Goal: Task Accomplishment & Management: Manage account settings

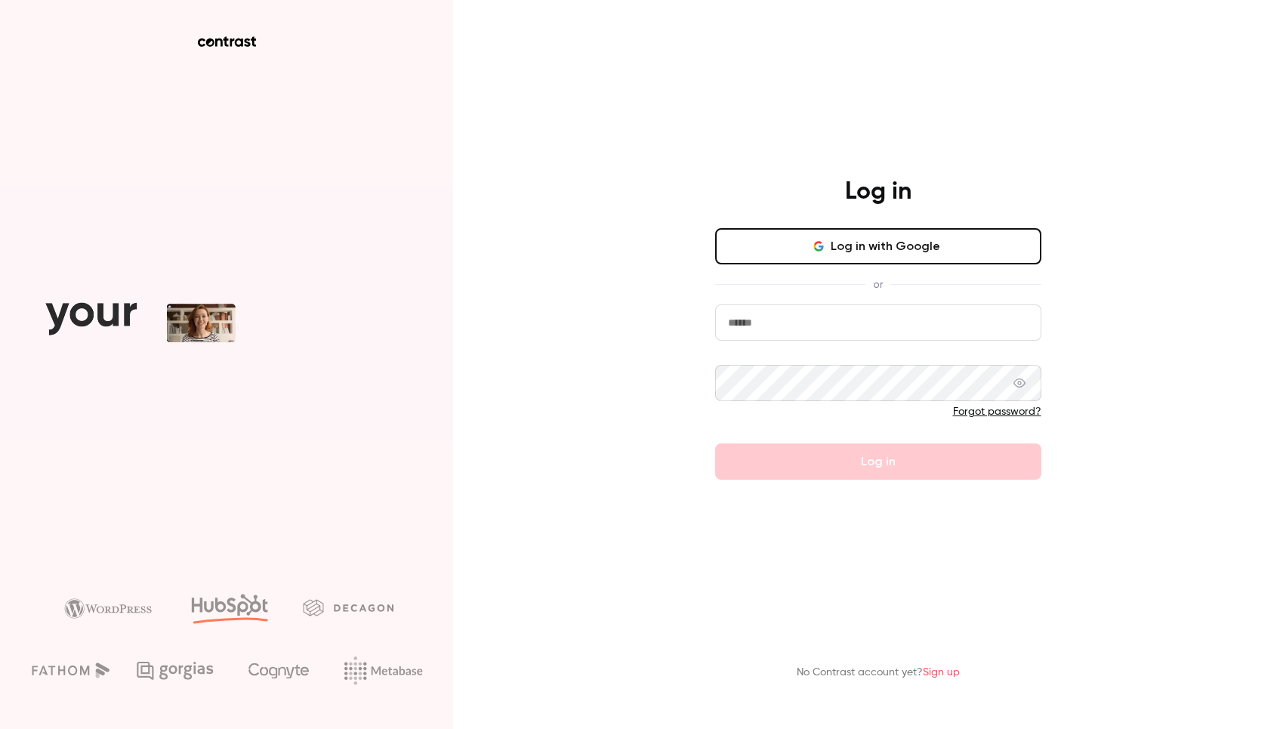
click at [863, 250] on button "Log in with Google" at bounding box center [878, 246] width 326 height 36
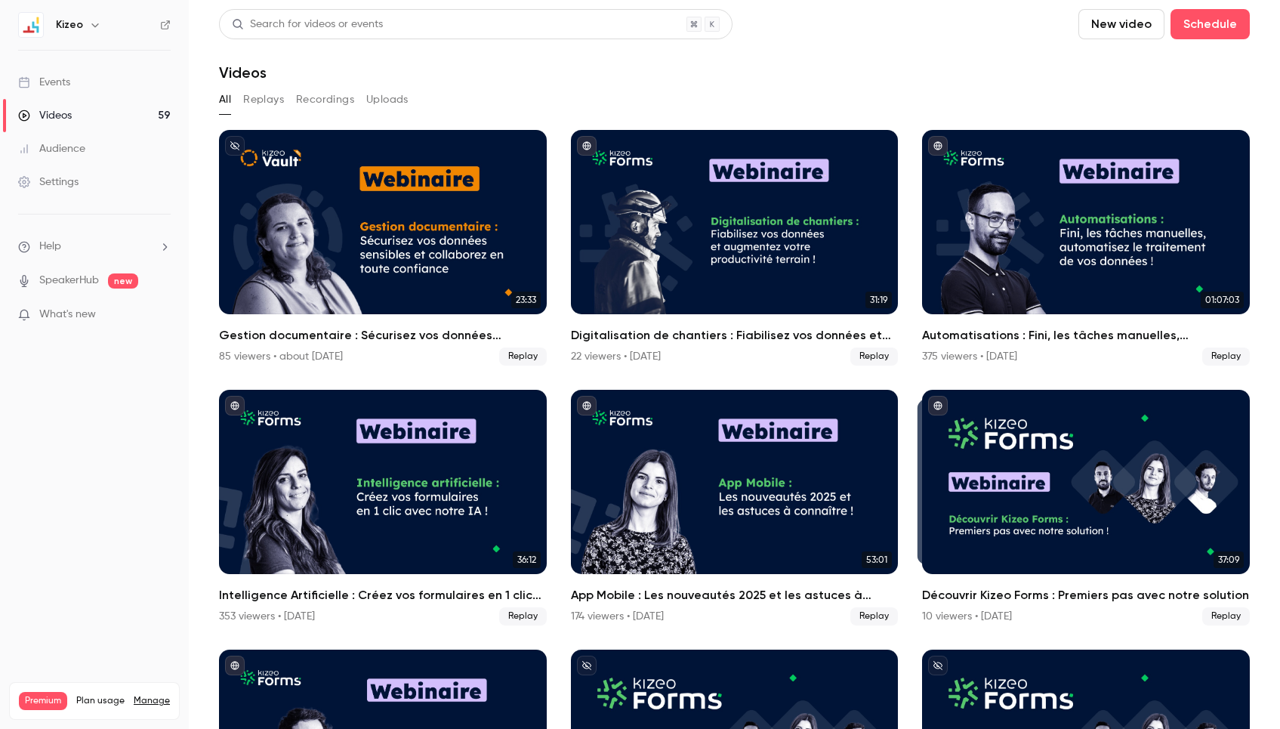
click at [90, 22] on icon "button" at bounding box center [95, 25] width 12 height 12
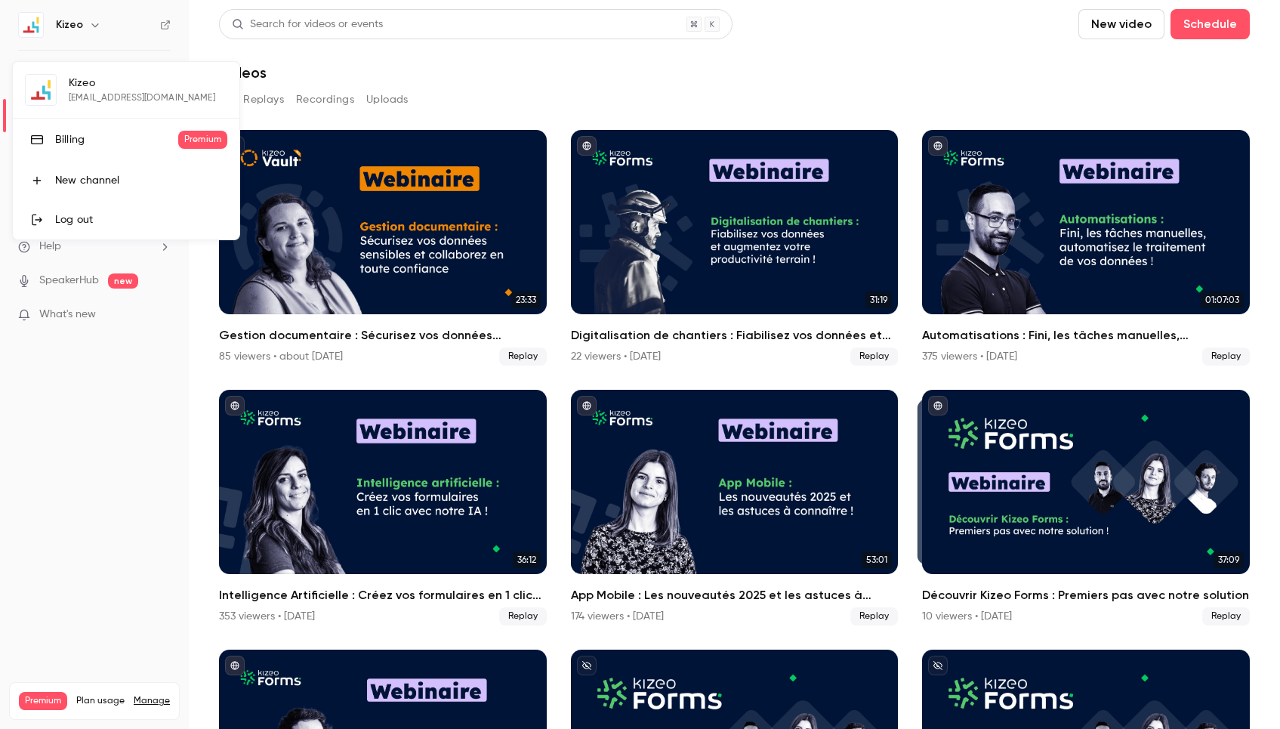
click at [85, 91] on div "Kizeo [EMAIL_ADDRESS][DOMAIN_NAME] Billing Premium New channel Log out" at bounding box center [126, 150] width 227 height 177
click at [471, 86] on div at bounding box center [640, 364] width 1280 height 729
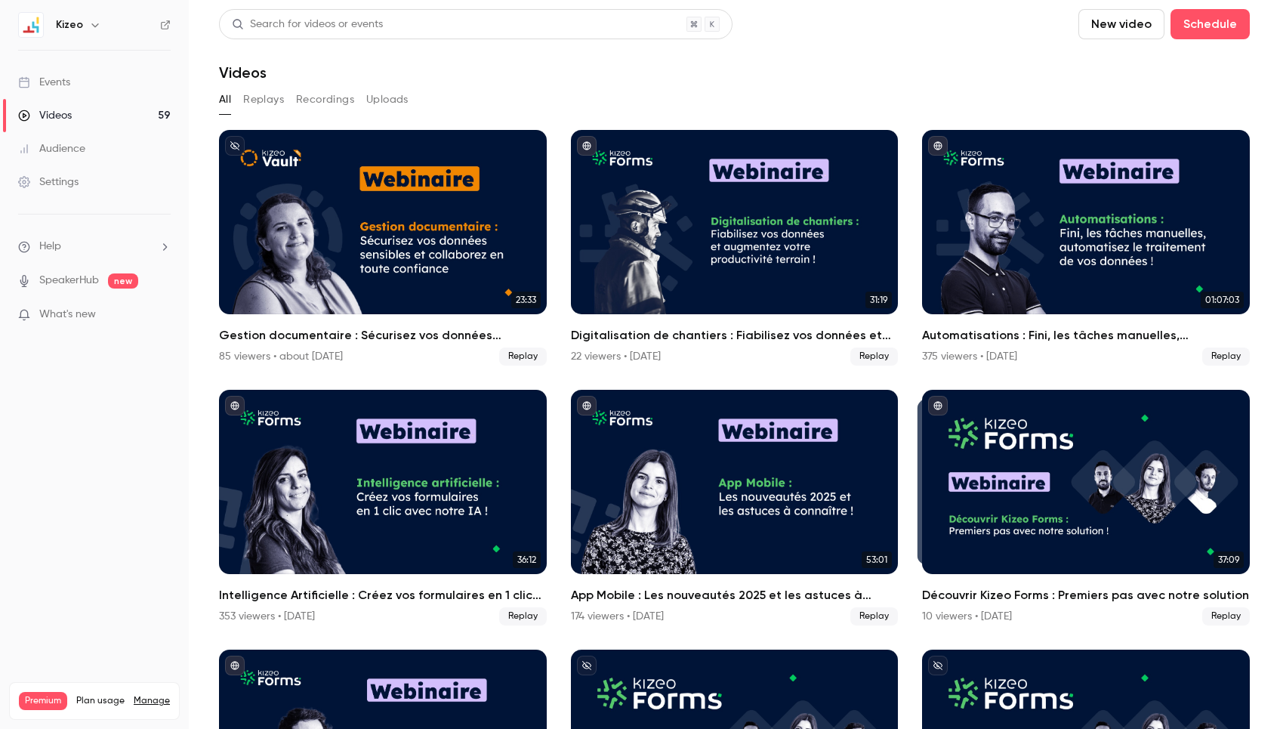
click at [96, 28] on icon "button" at bounding box center [95, 25] width 12 height 12
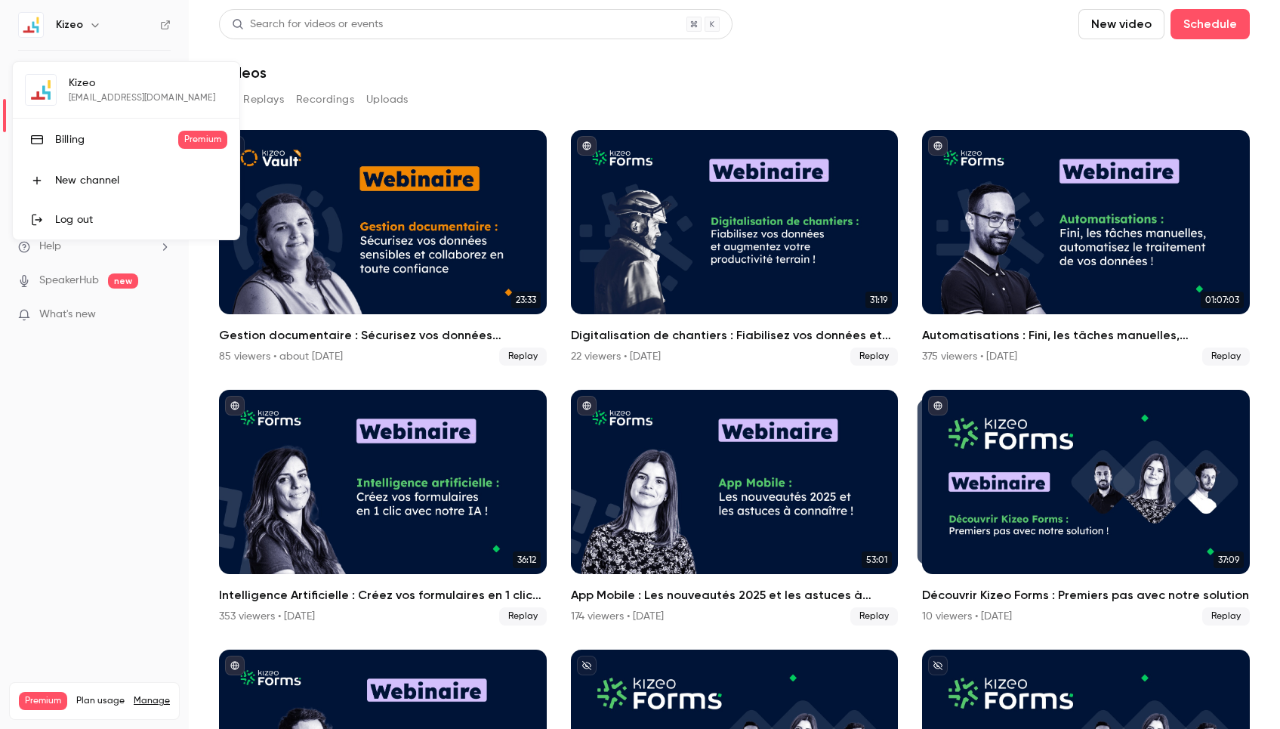
click at [83, 88] on div "Kizeo [EMAIL_ADDRESS][DOMAIN_NAME] Billing Premium New channel Log out" at bounding box center [126, 150] width 227 height 177
click at [51, 88] on div "Kizeo [EMAIL_ADDRESS][DOMAIN_NAME] Billing Premium New channel Log out" at bounding box center [126, 150] width 227 height 177
click at [137, 28] on div at bounding box center [640, 364] width 1280 height 729
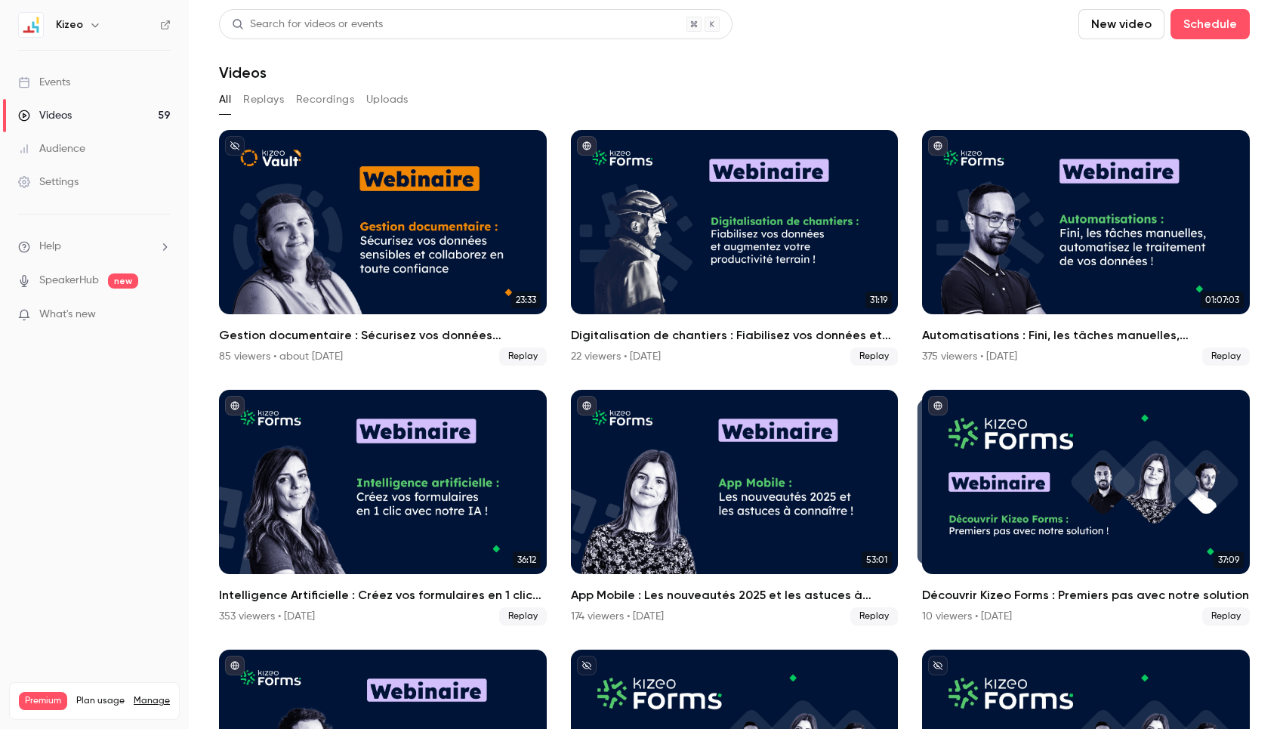
click at [72, 180] on div "Settings" at bounding box center [48, 181] width 60 height 15
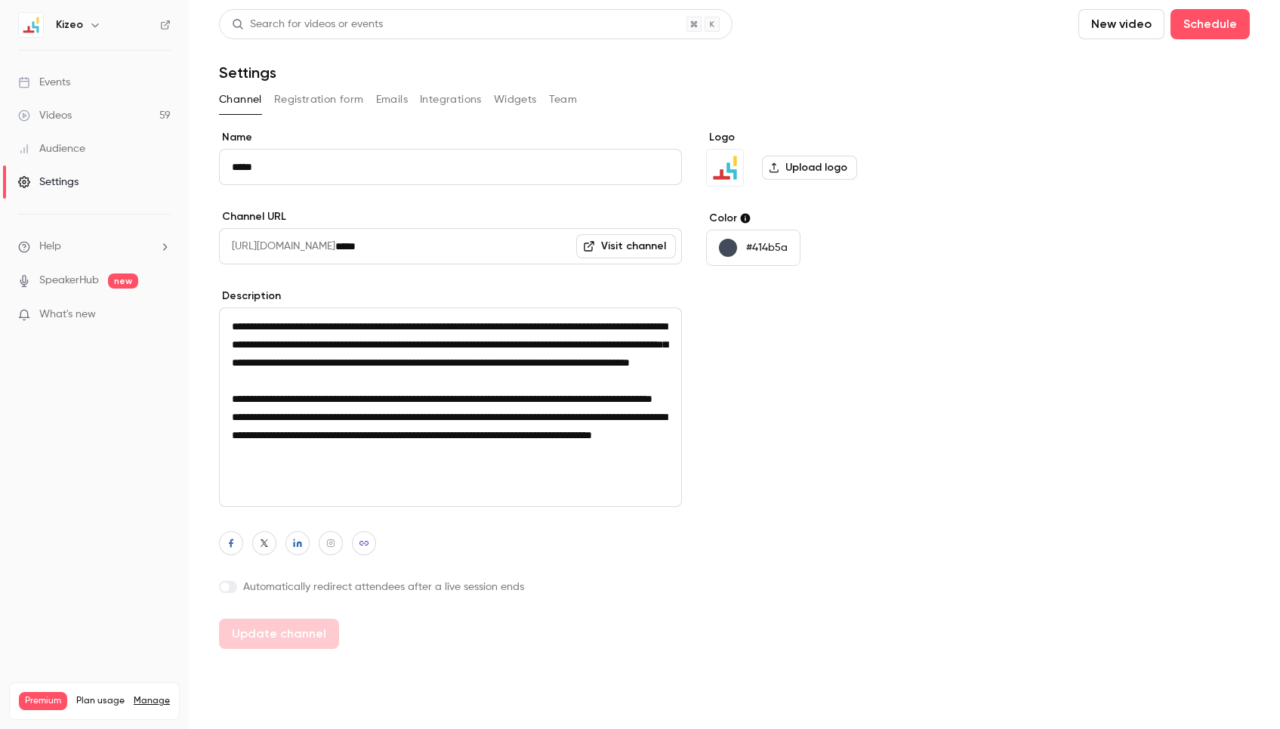
click at [335, 245] on span "[URL][DOMAIN_NAME]" at bounding box center [277, 246] width 116 height 36
click at [647, 246] on link "Visit channel" at bounding box center [626, 246] width 100 height 24
